Goal: Task Accomplishment & Management: Use online tool/utility

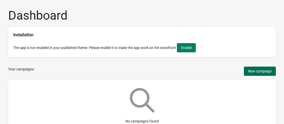
click at [245, 71] on button "New campaign" at bounding box center [260, 71] width 32 height 9
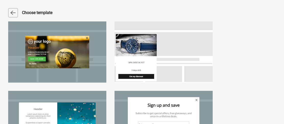
click at [168, 51] on div at bounding box center [164, 51] width 98 height 61
select select "left_bottom"
select select "zoom"
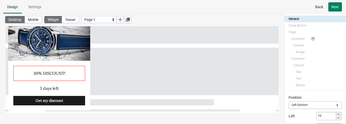
click at [61, 74] on div "30% DISCOUNT!" at bounding box center [49, 73] width 72 height 15
select select "both"
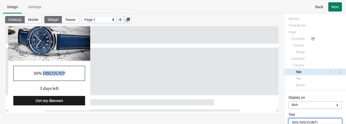
scroll to position [1, 0]
click at [61, 74] on div "30% DISCOUNT!" at bounding box center [49, 73] width 72 height 15
click at [68, 73] on div "30% DISCOUNT!" at bounding box center [49, 73] width 72 height 15
click at [63, 74] on div "30% DISCOUNT!" at bounding box center [49, 73] width 72 height 15
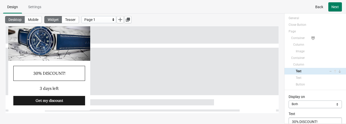
click at [34, 73] on div "30% DISCOUNT!" at bounding box center [49, 73] width 72 height 15
click at [59, 71] on div "30% DISCOUNT!" at bounding box center [49, 73] width 72 height 15
click at [62, 74] on div "30% DISCOUNT!" at bounding box center [49, 73] width 72 height 15
select select "both"
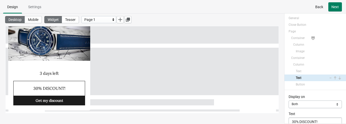
select select "both"
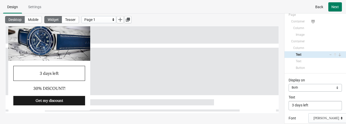
scroll to position [26, 0]
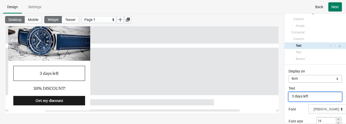
drag, startPoint x: 312, startPoint y: 96, endPoint x: 283, endPoint y: 95, distance: 29.2
click at [283, 95] on div "3 days left 30% DISCOUNT! Get my discount Powered by GrowthHackingApps Desktop …" at bounding box center [173, 69] width 346 height 111
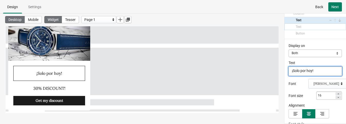
type textarea "¡Solo por hoy!"
select select "both"
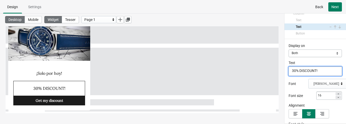
drag, startPoint x: 319, startPoint y: 71, endPoint x: 291, endPoint y: 70, distance: 27.9
click at [288, 70] on textarea "30% DISCOUNT!" at bounding box center [314, 71] width 53 height 9
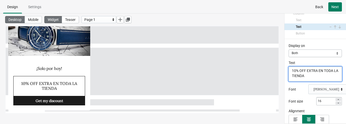
type textarea "10% OFF EXTRA EN TODA LA TIENDA"
click at [288, 104] on icon at bounding box center [337, 103] width 3 height 3
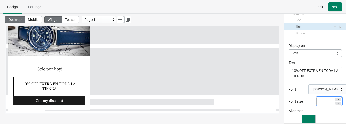
click at [288, 104] on icon at bounding box center [337, 103] width 3 height 3
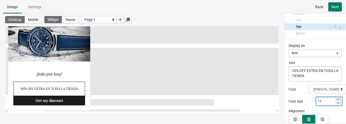
click at [288, 104] on icon at bounding box center [337, 103] width 3 height 3
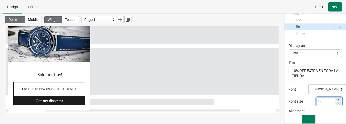
click at [288, 99] on icon at bounding box center [337, 99] width 3 height 3
type input "13"
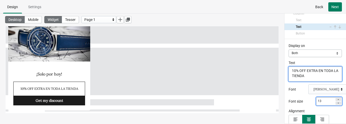
drag, startPoint x: 292, startPoint y: 69, endPoint x: 317, endPoint y: 70, distance: 25.6
click at [288, 70] on textarea "10% OFF EXTRA EN TODA LA TIENDA" at bounding box center [314, 74] width 53 height 15
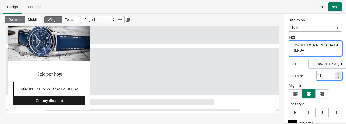
scroll to position [103, 0]
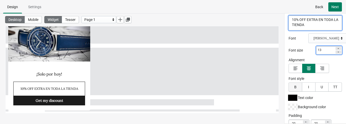
click at [288, 85] on button "B" at bounding box center [295, 87] width 14 height 9
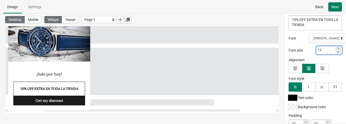
click at [288, 98] on div at bounding box center [292, 98] width 9 height 6
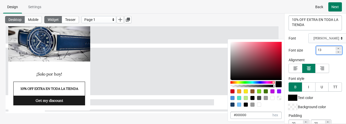
click at [273, 82] on div at bounding box center [252, 82] width 44 height 3
click at [274, 43] on div at bounding box center [255, 61] width 51 height 38
type input "FA254B"
type input "250"
type input "37"
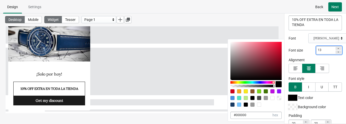
type input "75"
type input "#fa254b"
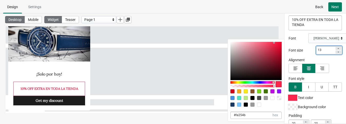
click at [288, 68] on div at bounding box center [314, 68] width 53 height 9
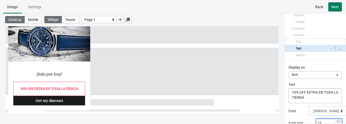
scroll to position [26, 0]
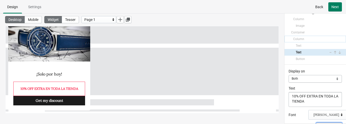
select select "both"
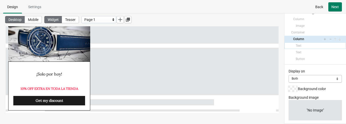
select select "both"
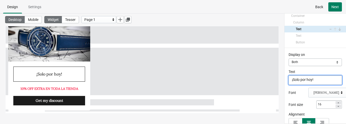
scroll to position [52, 0]
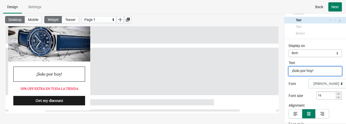
click at [288, 80] on div "[PERSON_NAME]" at bounding box center [327, 84] width 39 height 10
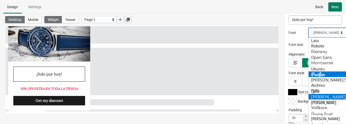
scroll to position [129, 0]
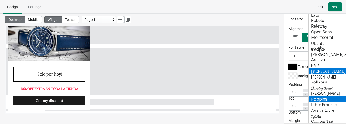
click at [288, 98] on div "Poppins" at bounding box center [327, 100] width 39 height 6
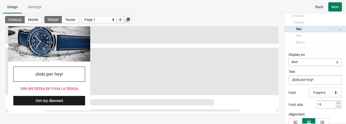
scroll to position [33, 0]
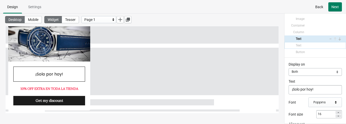
select select "both"
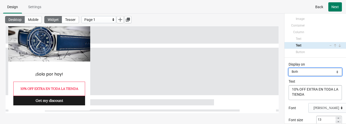
click at [288, 72] on select "Mobile Desktop Both" at bounding box center [314, 72] width 53 height 8
click at [288, 57] on div "General Close button Page Container Column Image Container Column Text Text But…" at bounding box center [314, 18] width 61 height 77
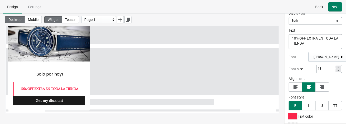
scroll to position [110, 0]
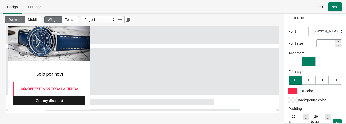
click at [288, 34] on div "[PERSON_NAME]" at bounding box center [327, 32] width 39 height 10
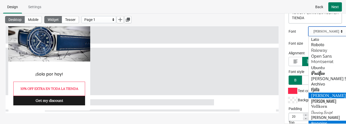
click at [288, 121] on div "Poppins" at bounding box center [327, 124] width 39 height 6
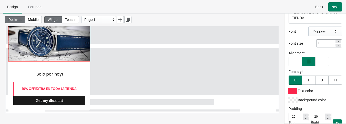
click at [75, 55] on img at bounding box center [49, 39] width 82 height 44
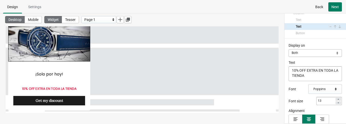
select select "both"
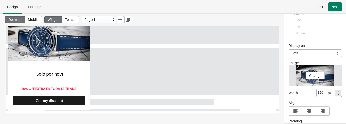
scroll to position [61, 0]
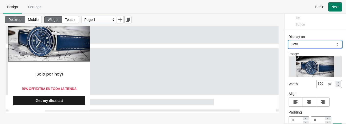
click at [288, 44] on select "Mobile Desktop Both" at bounding box center [314, 45] width 53 height 8
select select "both"
select select "open"
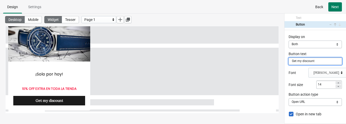
click at [288, 35] on div "Display on" at bounding box center [314, 36] width 53 height 5
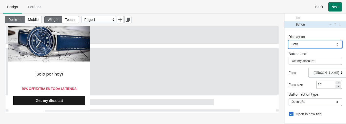
click at [288, 44] on select "Mobile Desktop Both" at bounding box center [314, 45] width 53 height 8
click at [288, 41] on select "Mobile Desktop Both" at bounding box center [314, 45] width 53 height 8
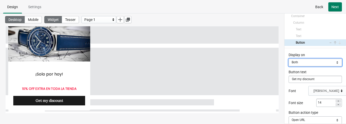
scroll to position [51, 0]
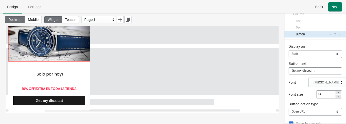
click at [81, 46] on img at bounding box center [49, 39] width 82 height 44
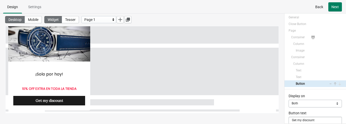
scroll to position [0, 0]
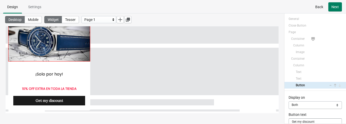
click at [83, 55] on img at bounding box center [49, 39] width 82 height 44
click at [82, 56] on img at bounding box center [49, 39] width 82 height 44
select select "both"
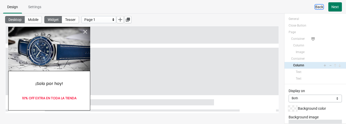
click at [288, 8] on span "Back" at bounding box center [319, 7] width 8 height 4
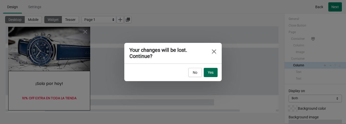
click at [208, 73] on span "Yes" at bounding box center [211, 73] width 6 height 4
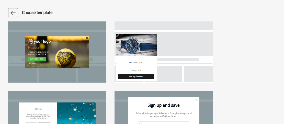
click at [170, 53] on div at bounding box center [164, 51] width 98 height 61
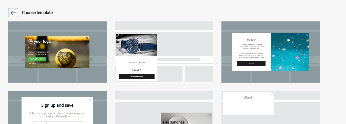
select select "left_bottom"
select select "zoom"
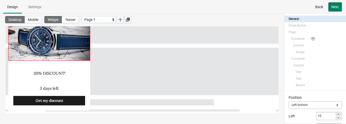
click at [80, 51] on img at bounding box center [49, 39] width 82 height 44
select select "both"
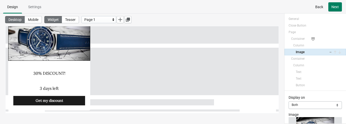
select select "both"
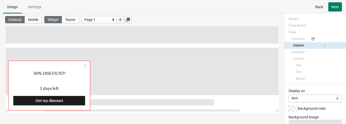
click at [87, 85] on div at bounding box center [49, 86] width 82 height 50
select select "both"
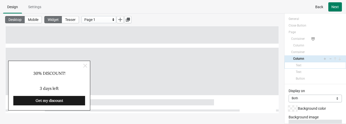
select select "both"
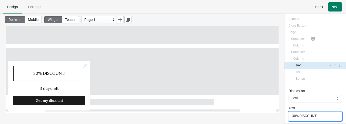
drag, startPoint x: 322, startPoint y: 115, endPoint x: 285, endPoint y: 116, distance: 37.1
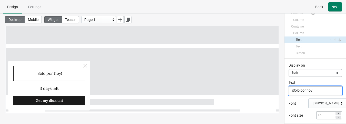
type textarea "¡Sólo por hoy!"
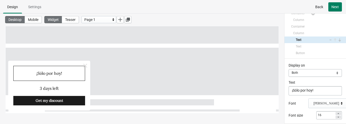
click at [288, 105] on div "[PERSON_NAME]" at bounding box center [326, 104] width 26 height 4
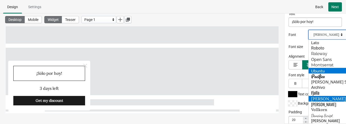
scroll to position [102, 0]
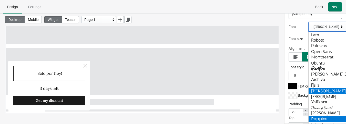
click at [288, 119] on div "Poppins" at bounding box center [327, 119] width 39 height 6
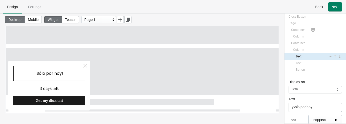
scroll to position [0, 0]
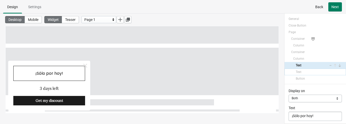
select select "both"
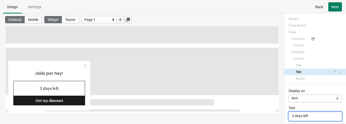
scroll to position [26, 0]
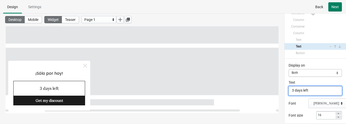
drag, startPoint x: 310, startPoint y: 91, endPoint x: 292, endPoint y: 91, distance: 18.2
click at [288, 91] on textarea "3 days left" at bounding box center [314, 91] width 53 height 9
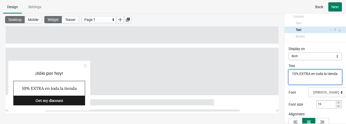
scroll to position [51, 0]
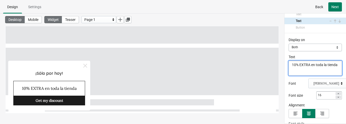
type textarea "10% EXTRA en toda la tienda"
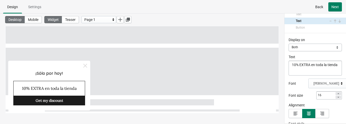
click at [288, 84] on div "[PERSON_NAME]" at bounding box center [326, 84] width 26 height 4
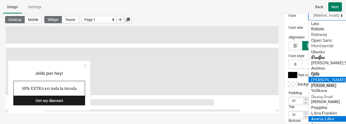
scroll to position [128, 0]
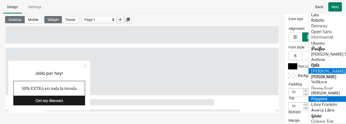
click at [288, 98] on div "Poppins" at bounding box center [327, 99] width 39 height 6
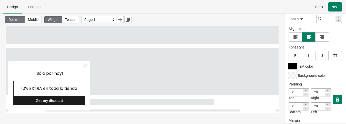
click at [288, 65] on div at bounding box center [292, 66] width 9 height 6
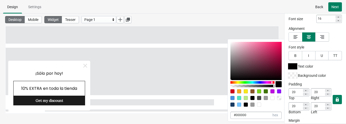
click at [272, 82] on div at bounding box center [252, 82] width 44 height 3
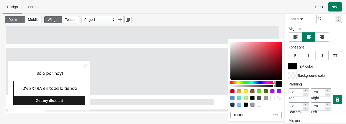
click at [273, 82] on div at bounding box center [273, 83] width 1 height 2
type input "E4071E"
type input "228"
type input "7"
type input "30"
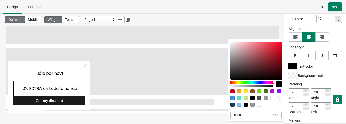
type input "#e4071e"
click at [280, 46] on div at bounding box center [255, 61] width 51 height 38
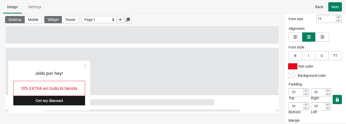
click at [243, 23] on div "Desktop Mobile Widget Teaser Page 1" at bounding box center [142, 20] width 284 height 12
click at [169, 20] on div "Desktop Mobile Widget Teaser Page 1" at bounding box center [142, 20] width 284 height 12
click at [62, 73] on div "¡Sólo por hoy!" at bounding box center [49, 73] width 72 height 15
select select "both"
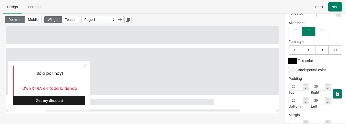
scroll to position [47, 0]
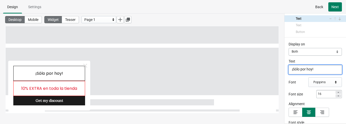
click at [43, 85] on div "10% EXTRA en toda la tienda" at bounding box center [49, 88] width 72 height 15
select select "both"
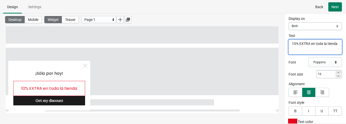
scroll to position [98, 0]
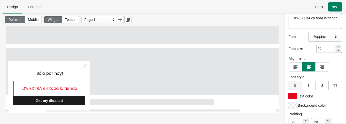
click at [288, 82] on button "B" at bounding box center [295, 85] width 14 height 9
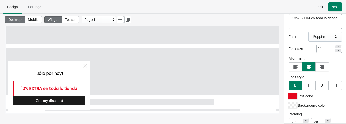
click at [288, 94] on div at bounding box center [292, 96] width 9 height 6
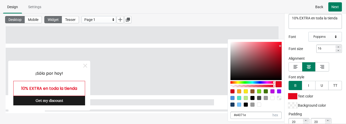
type input "E4072E"
type input "46"
type input "#e4072e"
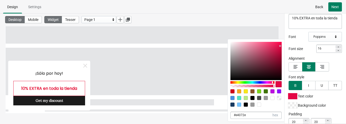
type input "E40745"
type input "69"
type input "#e40745"
type input "E4074C"
type input "76"
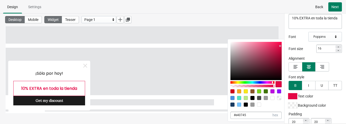
type input "#e4074c"
click at [272, 82] on div at bounding box center [271, 83] width 1 height 2
type input "E0084B"
type input "224"
type input "8"
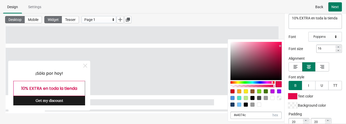
type input "75"
type input "#e0084b"
drag, startPoint x: 279, startPoint y: 47, endPoint x: 279, endPoint y: 43, distance: 3.8
click at [279, 43] on div at bounding box center [255, 61] width 51 height 38
type input "FA0954"
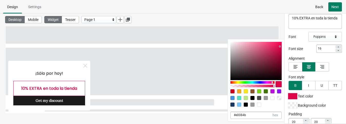
type input "250"
type input "9"
type input "84"
type input "#fa0954"
type input "F60651"
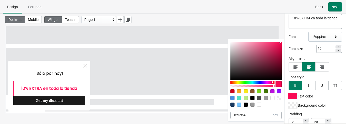
type input "246"
type input "6"
type input "81"
type input "#f60651"
type input "F60450"
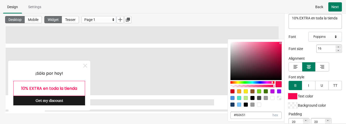
type input "4"
type input "80"
type input "#f60450"
type input "F5024F"
type input "245"
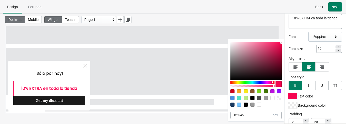
type input "2"
type input "79"
type input "#f5024f"
click at [281, 44] on div at bounding box center [281, 44] width 1 height 1
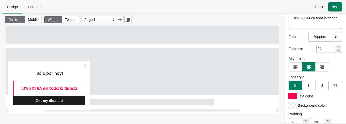
click at [258, 17] on div "Desktop Mobile Widget Teaser Page 1" at bounding box center [142, 20] width 284 height 12
click at [57, 103] on div "Get my discount" at bounding box center [49, 100] width 72 height 9
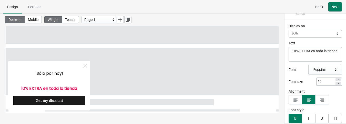
select select "both"
select select "open"
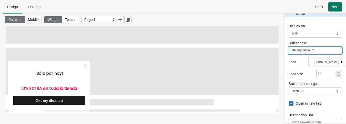
scroll to position [62, 0]
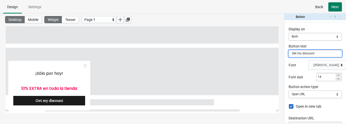
drag, startPoint x: 315, startPoint y: 52, endPoint x: 291, endPoint y: 55, distance: 23.4
click at [288, 55] on input "Get my discount" at bounding box center [314, 53] width 53 height 7
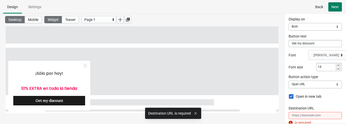
scroll to position [73, 0]
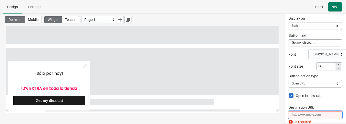
click at [288, 114] on input "Destination URL" at bounding box center [314, 115] width 53 height 7
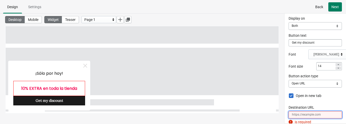
click at [70, 82] on div "10% EXTRA en toda la tienda" at bounding box center [49, 88] width 72 height 15
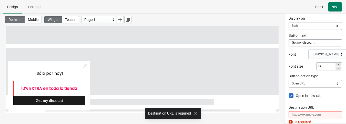
click at [80, 83] on div "10% EXTRA en toda la tienda" at bounding box center [49, 88] width 72 height 15
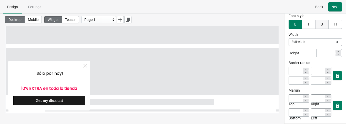
scroll to position [226, 0]
click at [288, 72] on div at bounding box center [298, 71] width 21 height 8
click at [288, 71] on icon at bounding box center [305, 72] width 3 height 3
type input "0"
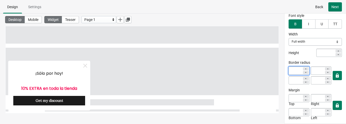
type input "0"
click at [288, 71] on icon at bounding box center [305, 72] width 3 height 3
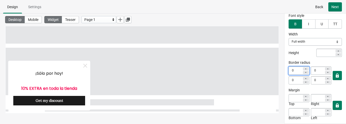
click at [288, 71] on icon at bounding box center [305, 72] width 3 height 3
click at [288, 68] on icon at bounding box center [305, 69] width 3 height 3
type input "1"
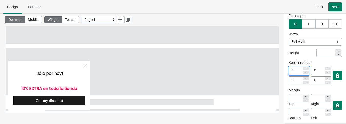
type input "1"
click at [288, 68] on icon at bounding box center [305, 69] width 3 height 3
type input "2"
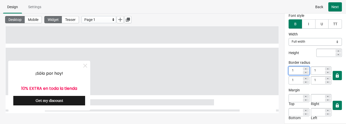
type input "2"
click at [288, 72] on icon at bounding box center [305, 72] width 1 height 1
type input "1"
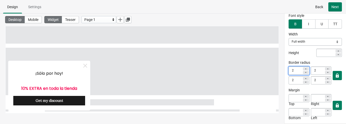
type input "1"
click at [288, 72] on icon at bounding box center [305, 72] width 1 height 1
type input "0"
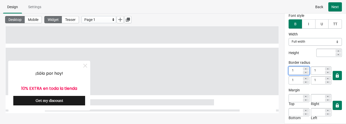
type input "0"
click at [288, 72] on icon at bounding box center [305, 72] width 1 height 1
click at [288, 51] on div "Height" at bounding box center [314, 53] width 53 height 8
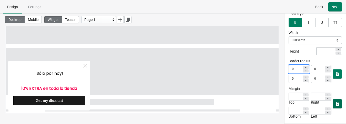
click at [288, 103] on button "button" at bounding box center [336, 104] width 9 height 9
click at [288, 103] on icon "button" at bounding box center [336, 104] width 3 height 4
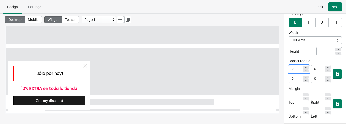
click at [73, 76] on div "¡Sólo por hoy!" at bounding box center [49, 73] width 72 height 15
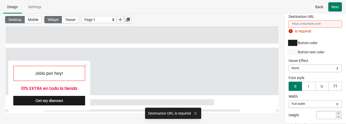
scroll to position [164, 0]
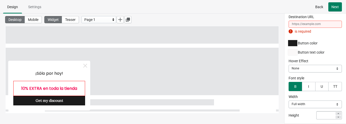
click at [83, 82] on div "10% EXTRA en toda la tienda" at bounding box center [49, 88] width 72 height 15
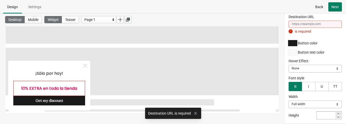
click at [83, 83] on div "10% EXTRA en toda la tienda" at bounding box center [49, 88] width 72 height 15
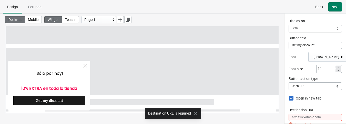
scroll to position [73, 0]
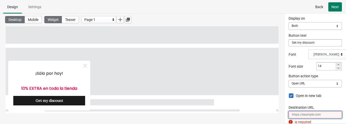
click at [288, 114] on input "Destination URL" at bounding box center [314, 115] width 53 height 7
